Goal: Task Accomplishment & Management: Complete application form

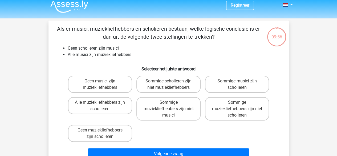
scroll to position [5, 0]
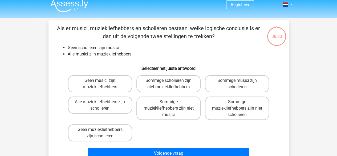
click at [140, 127] on div "Geen musici zijn muziekliefhebbers Sommige scholieren zijn niet muziekliefhebbe…" at bounding box center [169, 108] width 206 height 70
click at [124, 126] on label "Geen muziekliefhebbers zijn scholieren" at bounding box center [100, 132] width 64 height 17
click at [103, 129] on input "Geen muziekliefhebbers zijn scholieren" at bounding box center [101, 130] width 3 height 3
radio input "true"
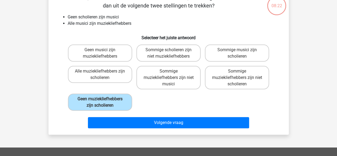
scroll to position [41, 0]
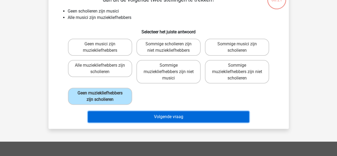
click at [176, 116] on button "Volgende vraag" at bounding box center [168, 116] width 161 height 11
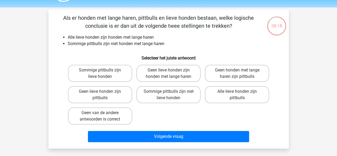
scroll to position [15, 0]
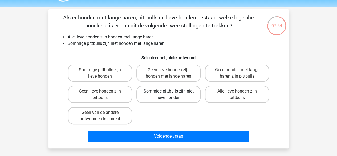
click at [172, 96] on label "Sommige pittbulls zijn niet lieve honden" at bounding box center [168, 94] width 64 height 17
click at [172, 95] on input "Sommige pittbulls zijn niet lieve honden" at bounding box center [169, 92] width 3 height 3
radio input "true"
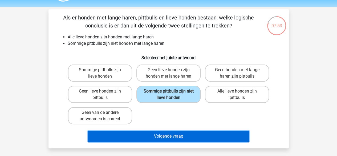
click at [182, 132] on button "Volgende vraag" at bounding box center [168, 136] width 161 height 11
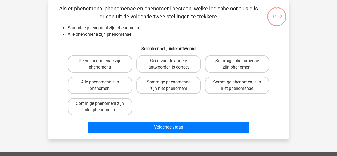
scroll to position [25, 0]
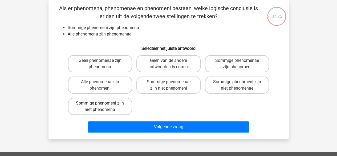
click at [118, 108] on label "Sommige phenomeni zijn niet phenomena" at bounding box center [100, 106] width 64 height 17
click at [103, 107] on input "Sommige phenomeni zijn niet phenomena" at bounding box center [101, 104] width 3 height 3
radio input "true"
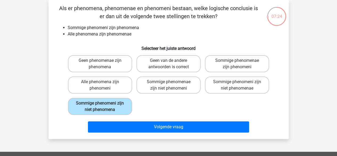
click at [159, 121] on div "Volgende vraag" at bounding box center [168, 126] width 223 height 18
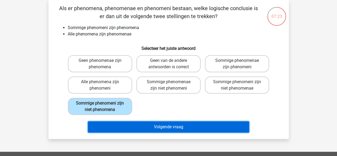
click at [165, 127] on button "Volgende vraag" at bounding box center [168, 126] width 161 height 11
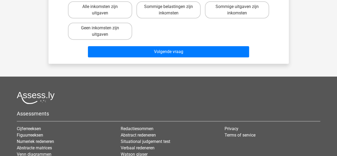
scroll to position [0, 0]
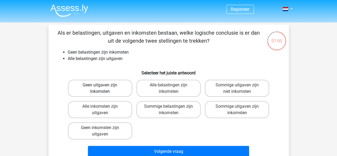
click at [120, 86] on label "Geen uitgaven zijn inkomsten" at bounding box center [100, 88] width 64 height 17
click at [103, 86] on input "Geen uitgaven zijn inkomsten" at bounding box center [101, 86] width 3 height 3
radio input "true"
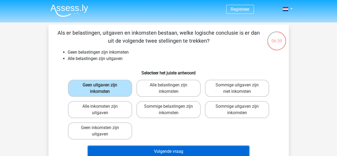
click at [186, 150] on button "Volgende vraag" at bounding box center [168, 151] width 161 height 11
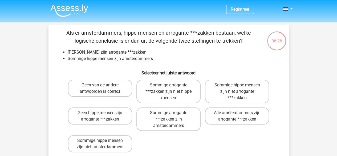
scroll to position [1, 0]
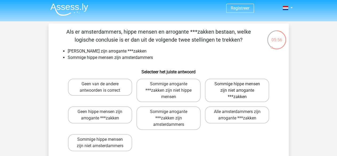
click at [235, 96] on label "Sommige hippe mensen zijn niet arrogante ***zakken" at bounding box center [237, 90] width 64 height 23
click at [237, 87] on input "Sommige hippe mensen zijn niet arrogante ***zakken" at bounding box center [238, 85] width 3 height 3
radio input "true"
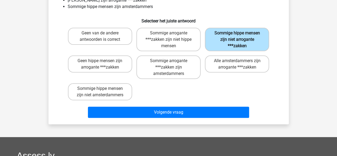
scroll to position [52, 0]
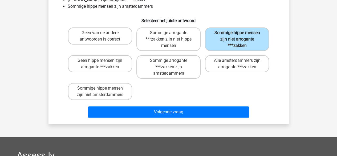
click at [208, 120] on div "Als er amsterdammers, hippe mensen en arrogante ***zakken bestaan, welke logisc…" at bounding box center [168, 48] width 240 height 152
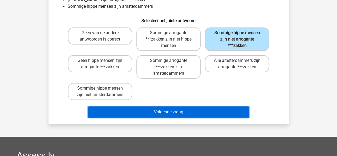
click at [202, 113] on button "Volgende vraag" at bounding box center [168, 111] width 161 height 11
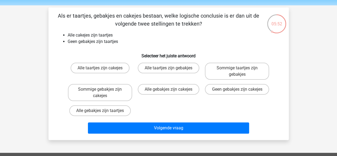
scroll to position [17, 0]
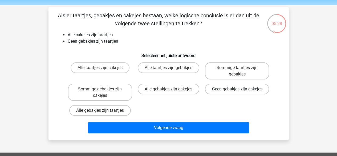
click at [217, 94] on label "Geen gebakjes zijn cakejes" at bounding box center [237, 89] width 64 height 11
click at [237, 92] on input "Geen gebakjes zijn cakejes" at bounding box center [238, 90] width 3 height 3
radio input "true"
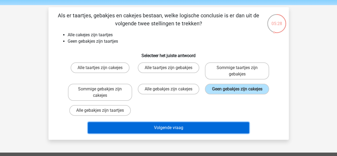
click at [202, 122] on button "Volgende vraag" at bounding box center [168, 127] width 161 height 11
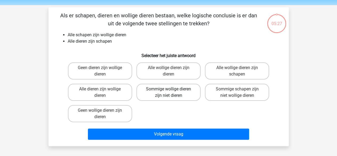
scroll to position [25, 0]
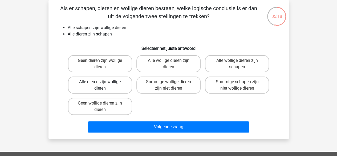
click at [115, 87] on label "Alle dieren zijn wollige dieren" at bounding box center [100, 84] width 64 height 17
click at [103, 85] on input "Alle dieren zijn wollige dieren" at bounding box center [101, 83] width 3 height 3
radio input "true"
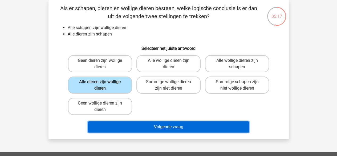
click at [161, 127] on button "Volgende vraag" at bounding box center [168, 126] width 161 height 11
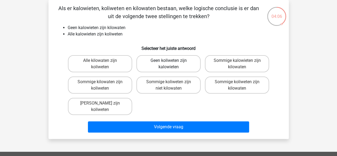
click at [170, 65] on label "Geen koliweten zijn kalowieten" at bounding box center [168, 63] width 64 height 17
click at [170, 64] on input "Geen koliweten zijn kalowieten" at bounding box center [169, 61] width 3 height 3
radio input "true"
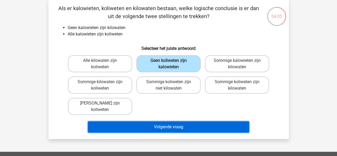
click at [194, 123] on button "Volgende vraag" at bounding box center [168, 126] width 161 height 11
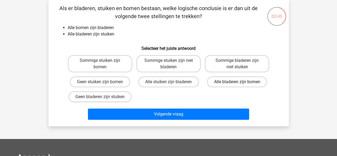
click at [222, 83] on label "Alle bladeren zijn bomen" at bounding box center [237, 81] width 60 height 11
click at [237, 83] on input "Alle bladeren zijn bomen" at bounding box center [238, 83] width 3 height 3
radio input "true"
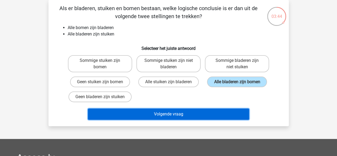
click at [189, 110] on button "Volgende vraag" at bounding box center [168, 113] width 161 height 11
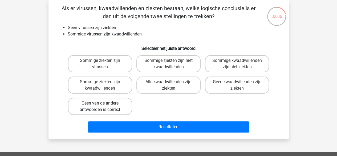
click at [118, 108] on label "Geen van de andere antwoorden is correct" at bounding box center [100, 106] width 64 height 17
click at [103, 107] on input "Geen van de andere antwoorden is correct" at bounding box center [101, 104] width 3 height 3
radio input "true"
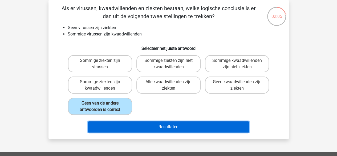
click at [165, 128] on button "Resultaten" at bounding box center [168, 126] width 161 height 11
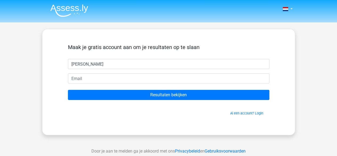
type input "[PERSON_NAME]"
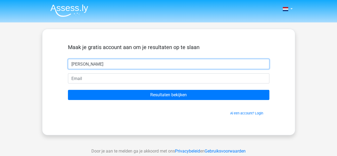
click at [118, 67] on input "[PERSON_NAME]" at bounding box center [168, 64] width 201 height 10
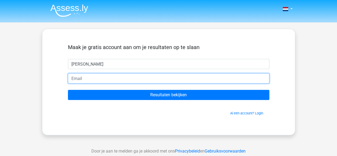
click at [124, 76] on input "email" at bounding box center [168, 78] width 201 height 10
type input "n"
type input "[EMAIL_ADDRESS][DOMAIN_NAME]"
click at [68, 90] on input "Resultaten bekijken" at bounding box center [168, 95] width 201 height 10
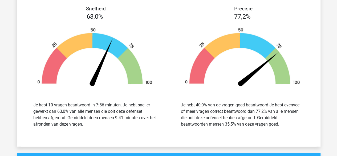
scroll to position [650, 0]
